Goal: Find specific page/section: Find specific page/section

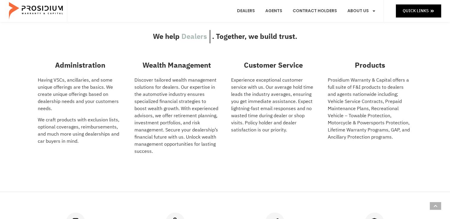
scroll to position [192, 0]
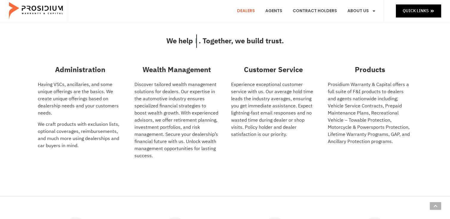
click at [249, 9] on link "Dealers" at bounding box center [246, 11] width 27 height 22
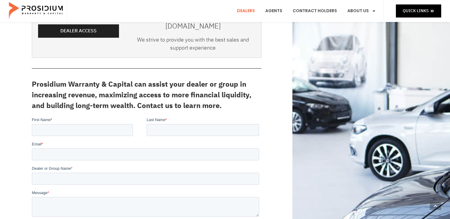
scroll to position [111, 0]
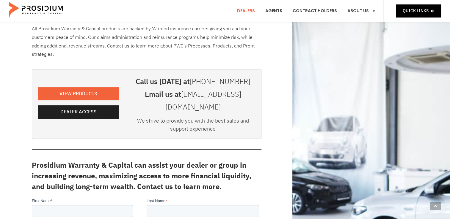
click at [77, 103] on e-page-transition at bounding box center [225, 109] width 450 height 219
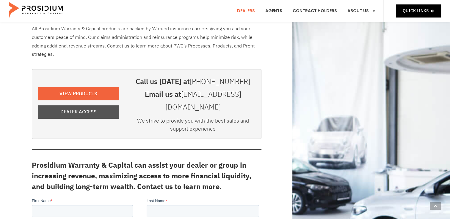
click at [90, 108] on span "Dealer Access" at bounding box center [78, 112] width 36 height 9
